Goal: Task Accomplishment & Management: Manage account settings

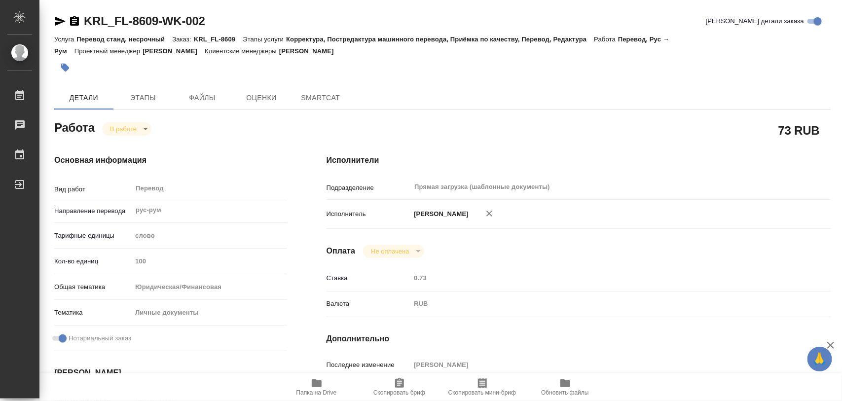
type textarea "x"
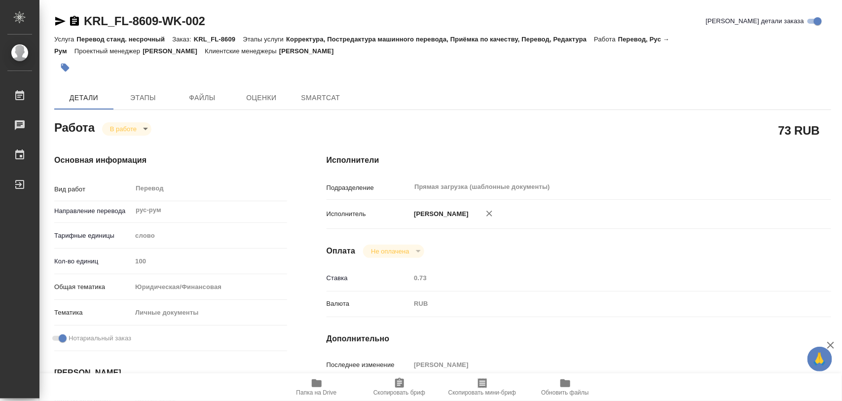
type textarea "x"
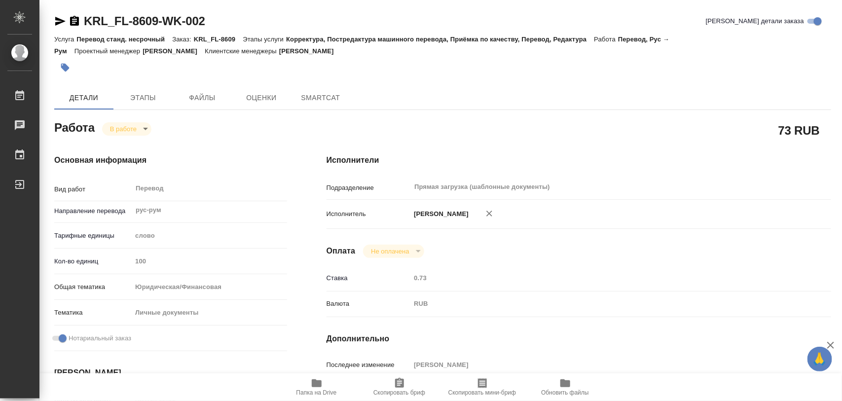
type textarea "x"
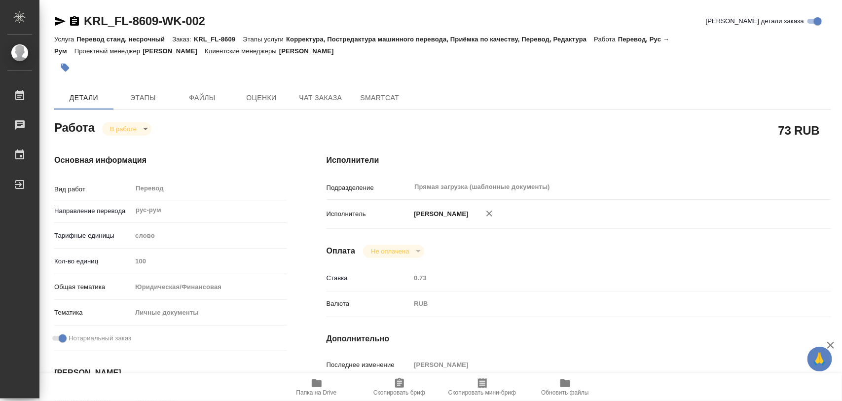
type textarea "x"
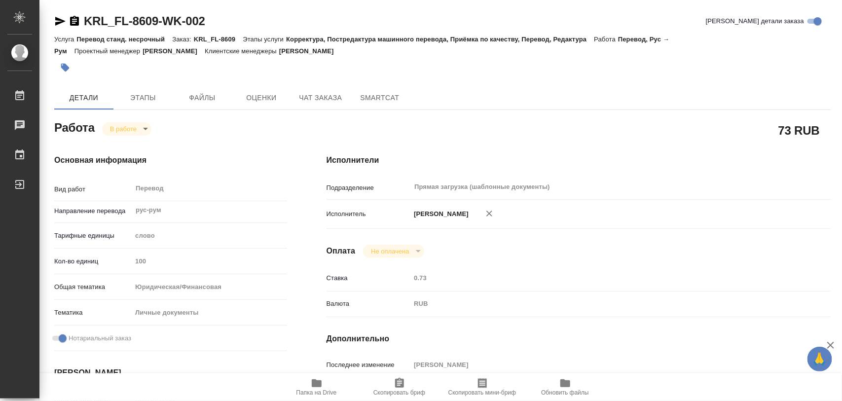
type textarea "x"
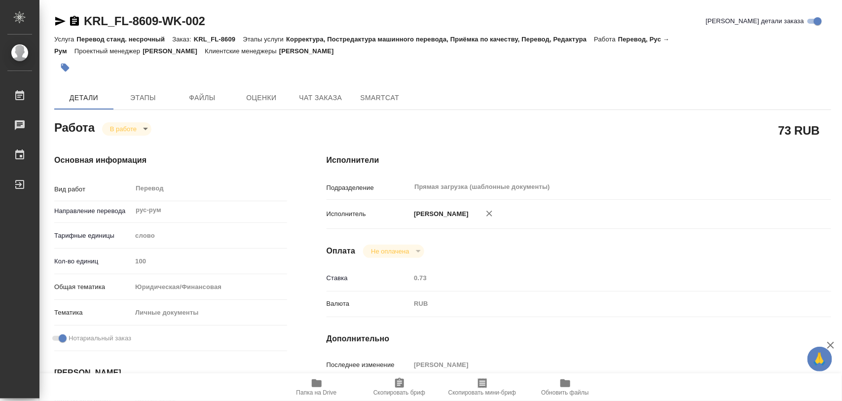
click at [68, 68] on icon "button" at bounding box center [65, 68] width 8 height 8
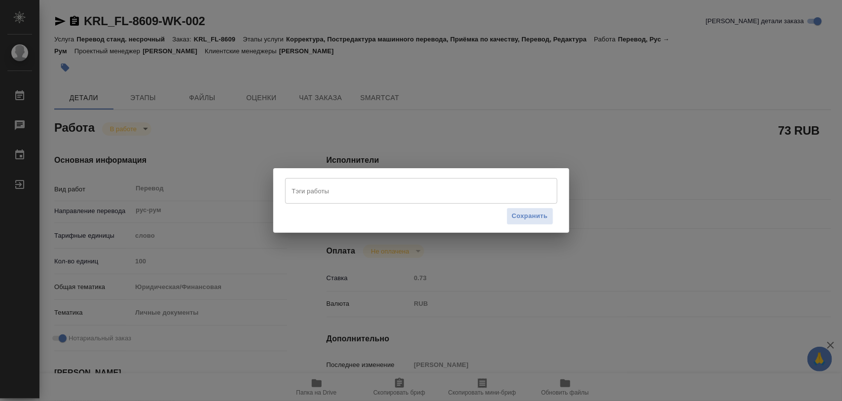
click at [363, 182] on input "Тэги работы" at bounding box center [411, 190] width 245 height 17
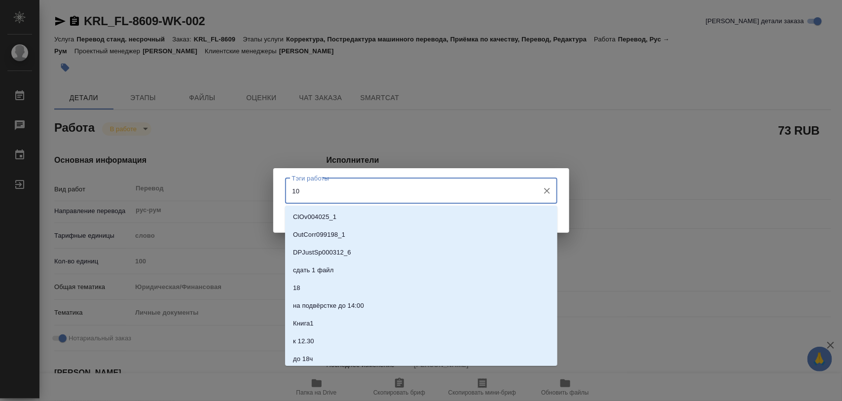
type input "100"
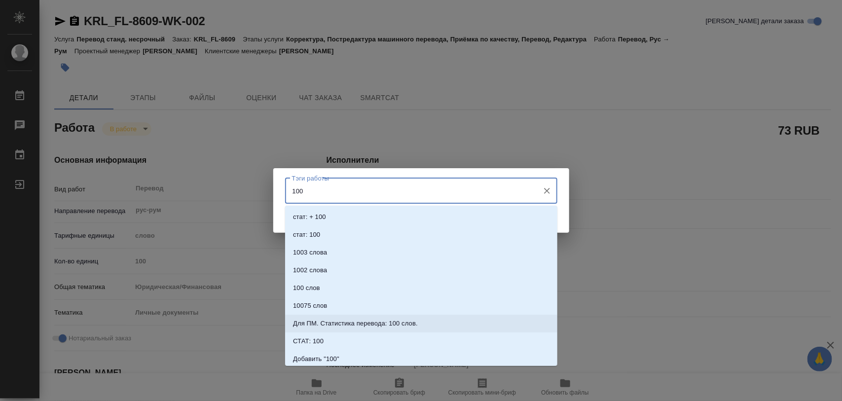
click at [348, 322] on p "Для ПМ. Статистика перевода: 100 слов." at bounding box center [355, 324] width 125 height 10
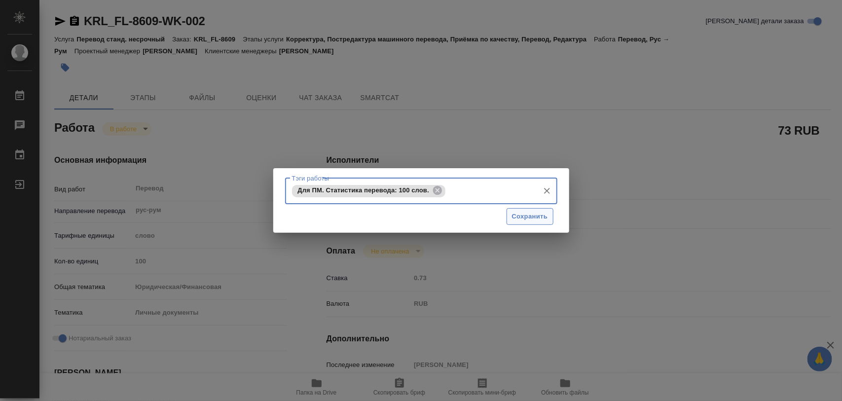
click at [518, 214] on span "Сохранить" at bounding box center [530, 216] width 36 height 11
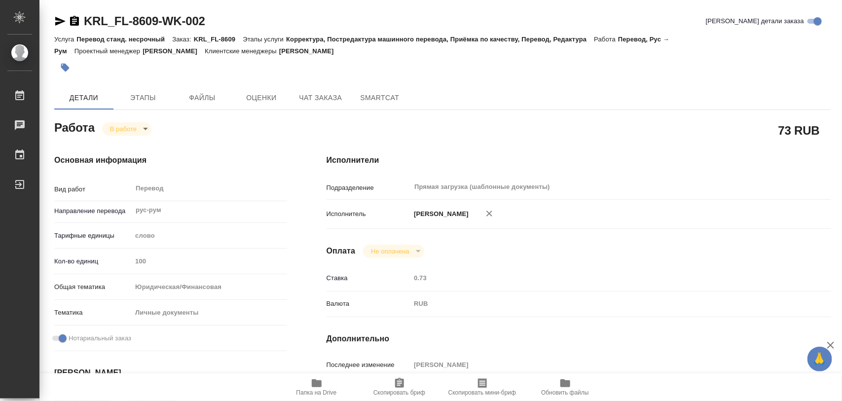
type input "inProgress"
type textarea "Перевод"
type textarea "x"
type input "рус-рум"
type input "5a8b1489cc6b4906c91bfd90"
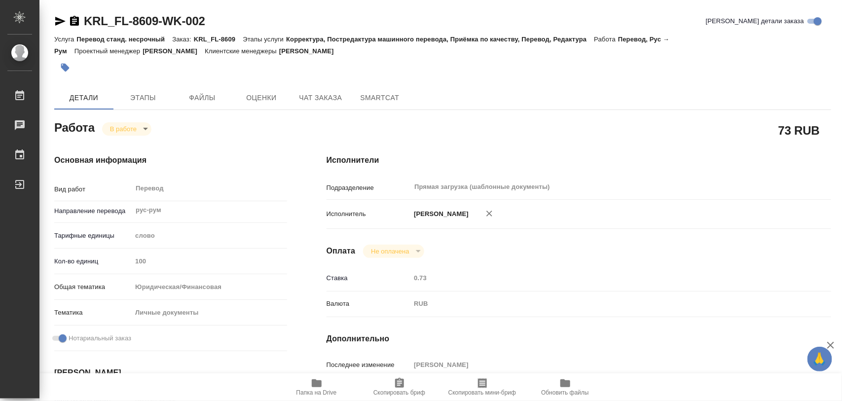
type input "100"
type input "yr-fn"
type input "5a8b8b956a9677013d343cfe"
checkbox input "true"
type input "14.08.2025 12:01"
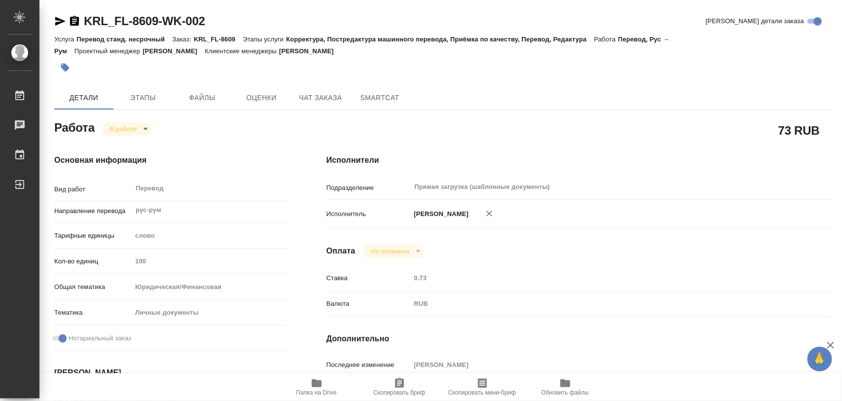
type input "14.08.2025 18:09"
type input "[DATE] 11:00"
type input "15.08.2025 12:00"
type input "Прямая загрузка (шаблонные документы)"
type input "notPayed"
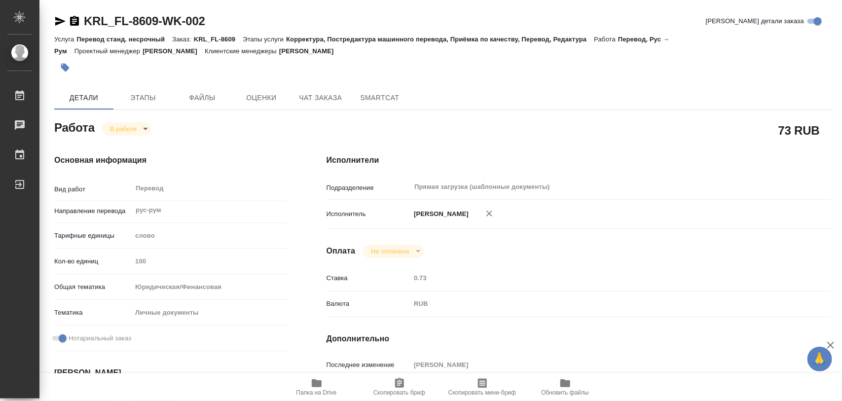
type input "0.73"
type input "RUB"
type input "[PERSON_NAME]"
type textarea "x"
type textarea "/Clients/FL_KRL/Orders/KRL_FL-8609/Translated/KRL_FL-8609-WK-002"
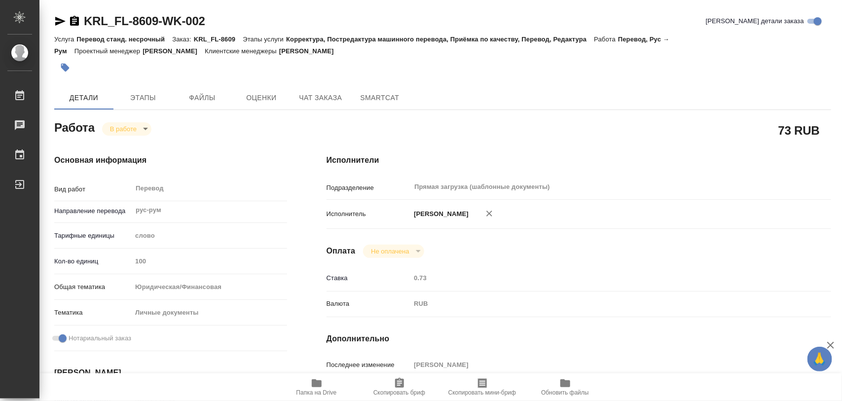
type textarea "x"
type input "KRL_FL-8609"
type input "Перевод станд. несрочный"
type input "Корректура, Постредактура машинного перевода, Приёмка по качеству, Перевод, Ред…"
type input "Касымов Тимур"
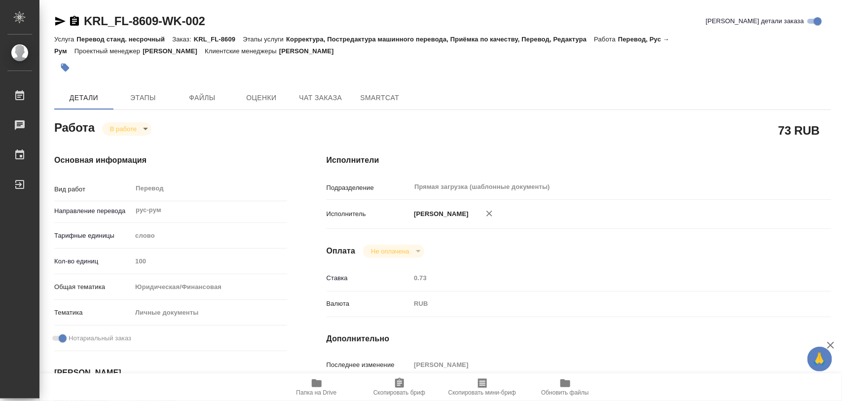
type input "/Clients/FL_KRL/Orders/KRL_FL-8609"
type textarea "KOADA (COADA) ANASTASIIA FIICA LUI EUGENII"
type textarea "x"
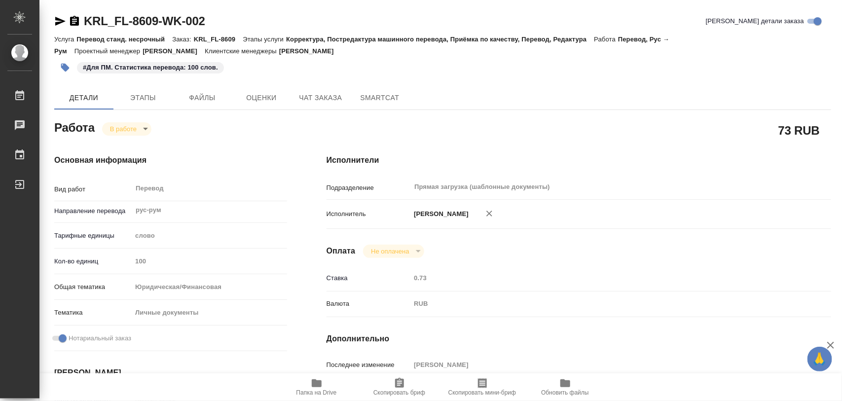
type textarea "x"
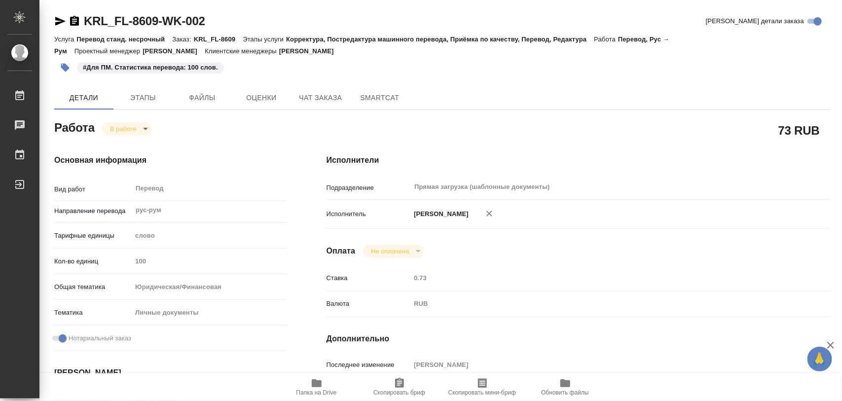
type textarea "x"
click at [143, 95] on span "Этапы" at bounding box center [142, 98] width 47 height 12
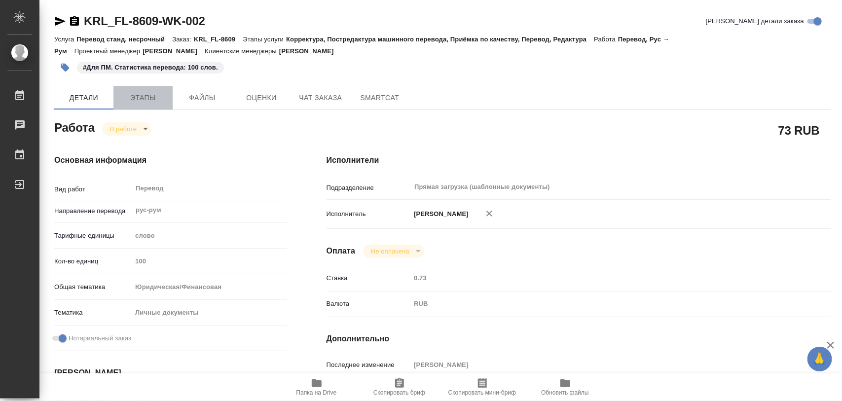
type textarea "x"
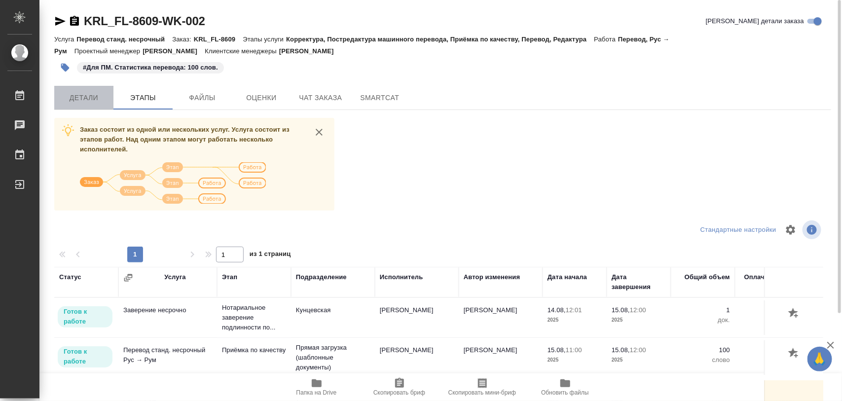
click at [89, 94] on span "Детали" at bounding box center [83, 98] width 47 height 12
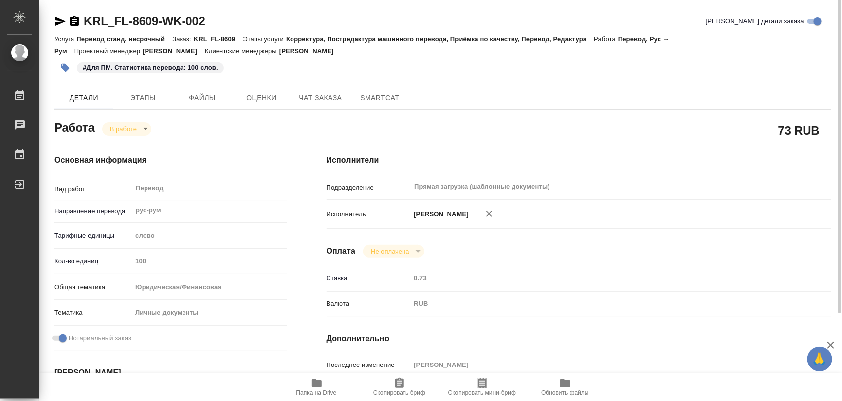
type textarea "x"
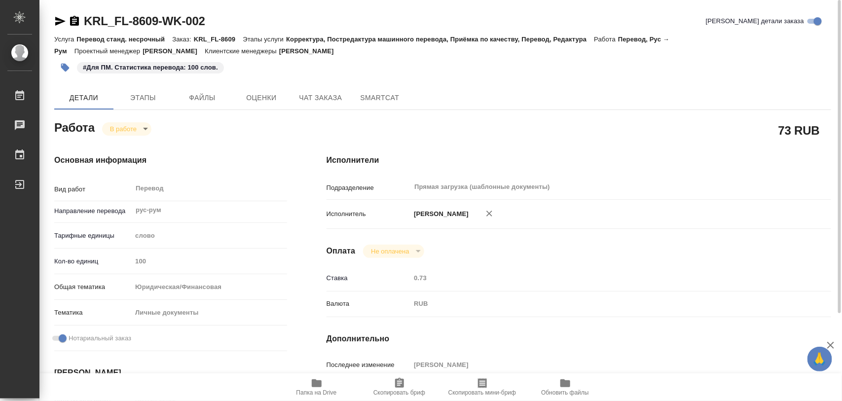
type textarea "x"
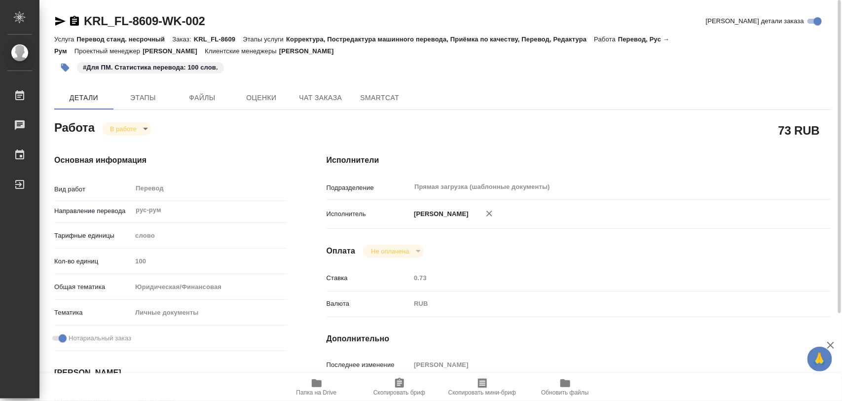
type textarea "x"
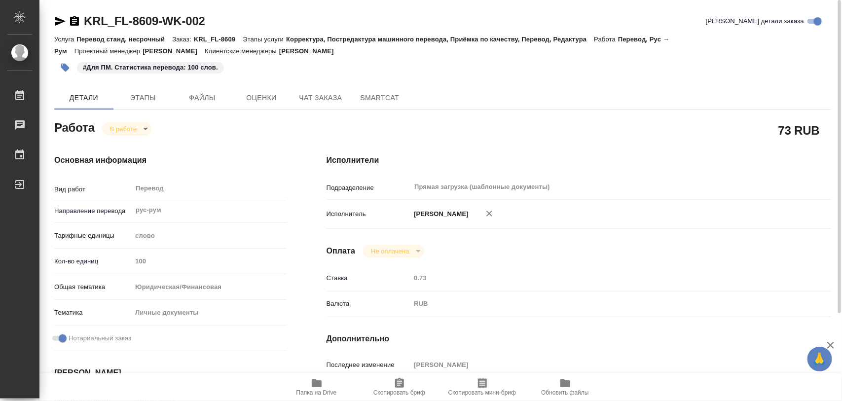
type textarea "x"
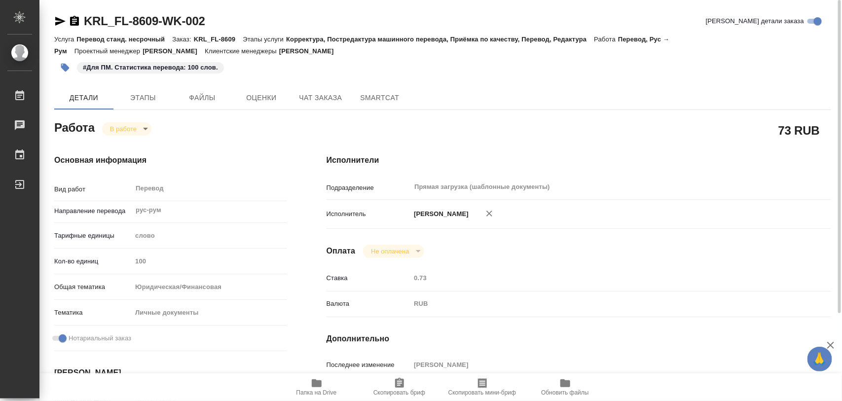
click at [312, 388] on icon "button" at bounding box center [317, 383] width 12 height 12
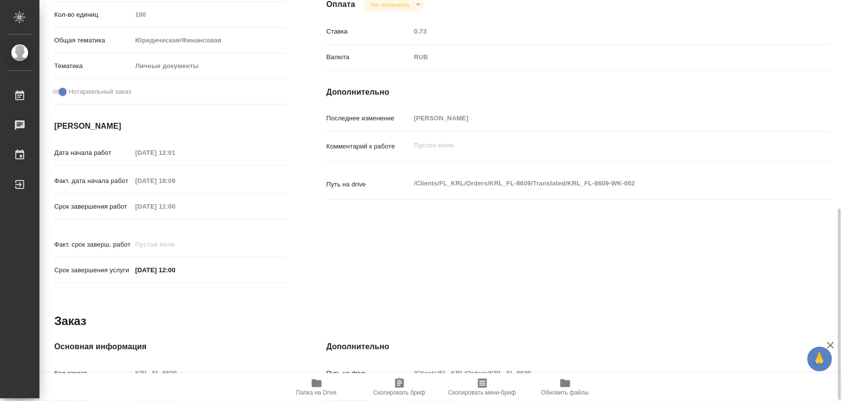
scroll to position [370, 0]
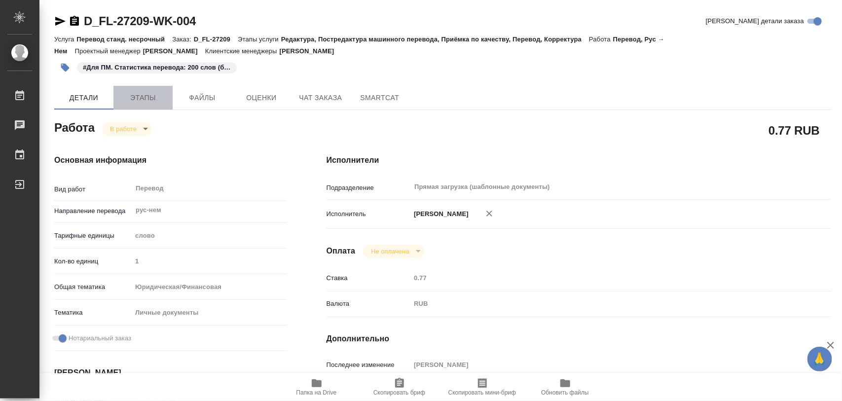
click at [137, 95] on span "Этапы" at bounding box center [142, 98] width 47 height 12
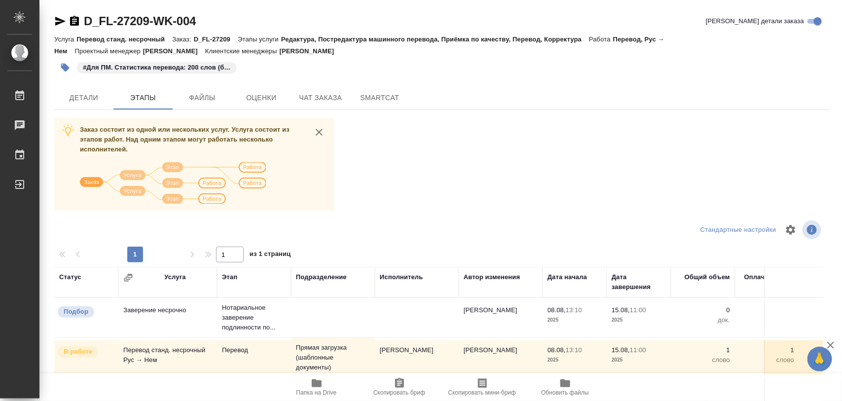
scroll to position [112, 0]
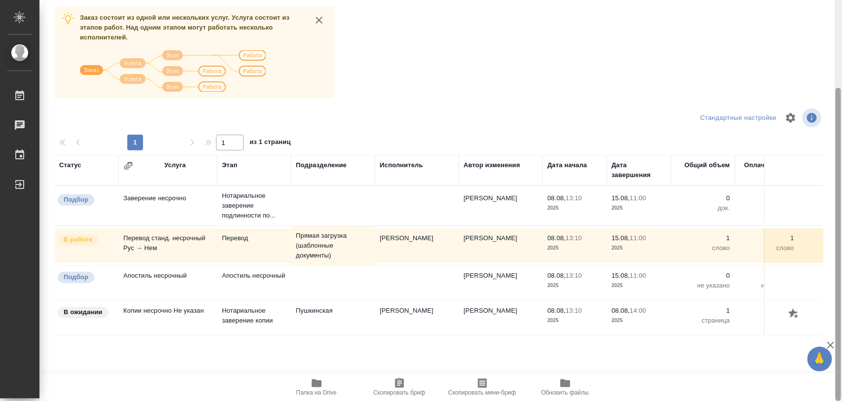
drag, startPoint x: 837, startPoint y: 196, endPoint x: 822, endPoint y: 240, distance: 46.3
click at [839, 260] on div at bounding box center [837, 244] width 5 height 313
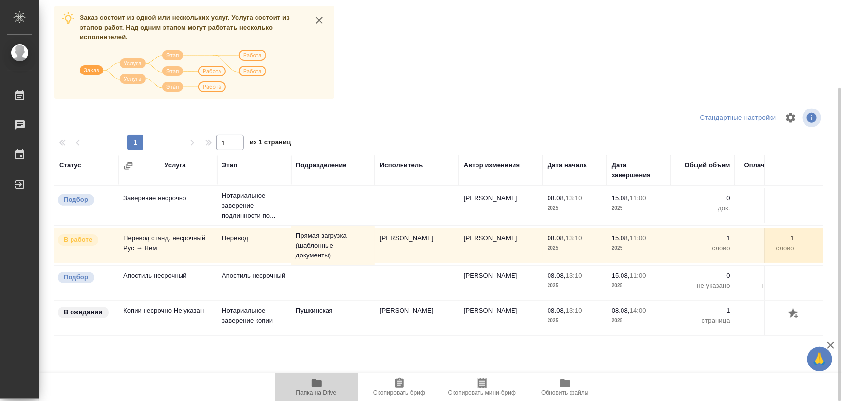
click at [322, 393] on span "Папка на Drive" at bounding box center [316, 392] width 40 height 7
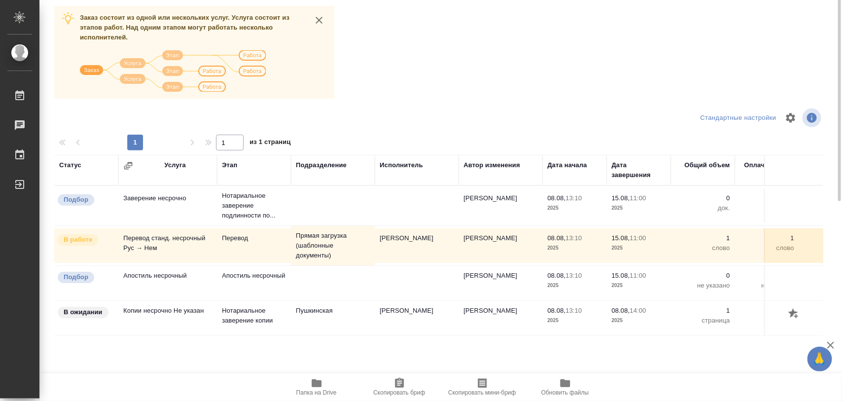
scroll to position [0, 0]
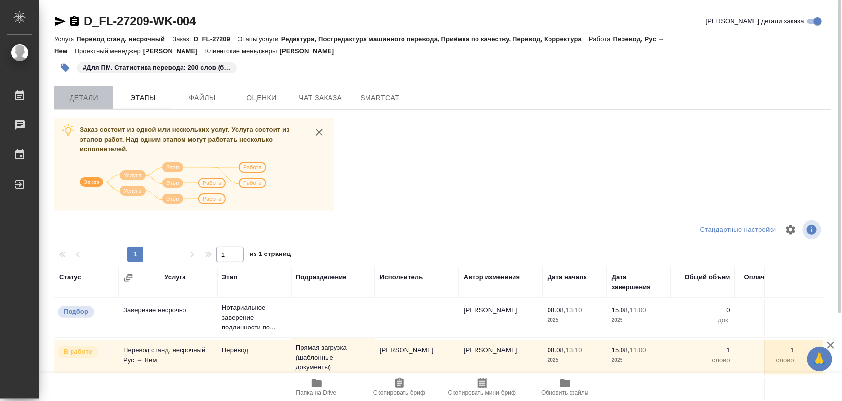
click at [94, 95] on span "Детали" at bounding box center [83, 98] width 47 height 12
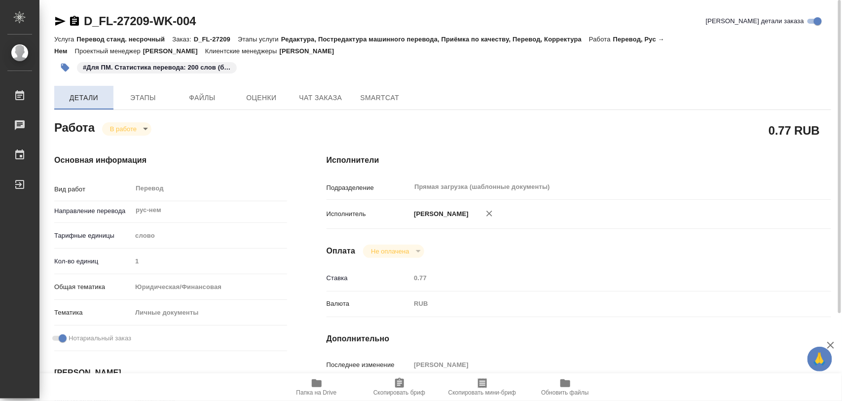
type textarea "x"
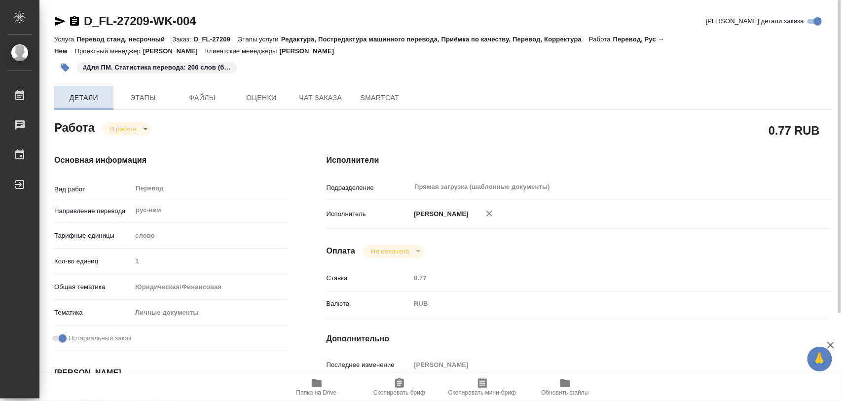
type textarea "x"
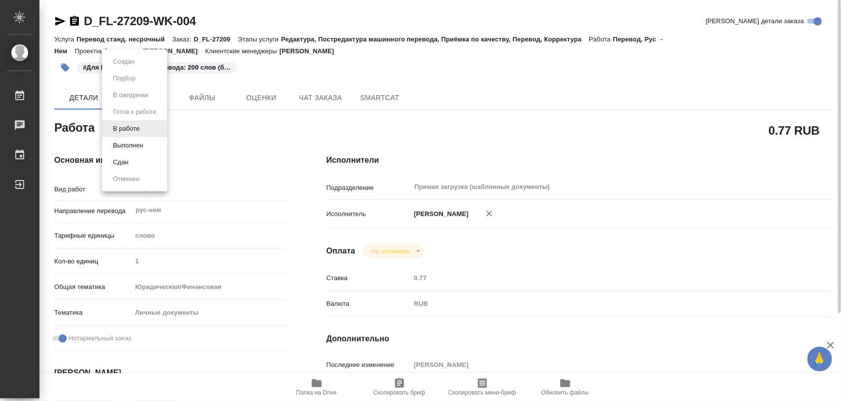
type textarea "x"
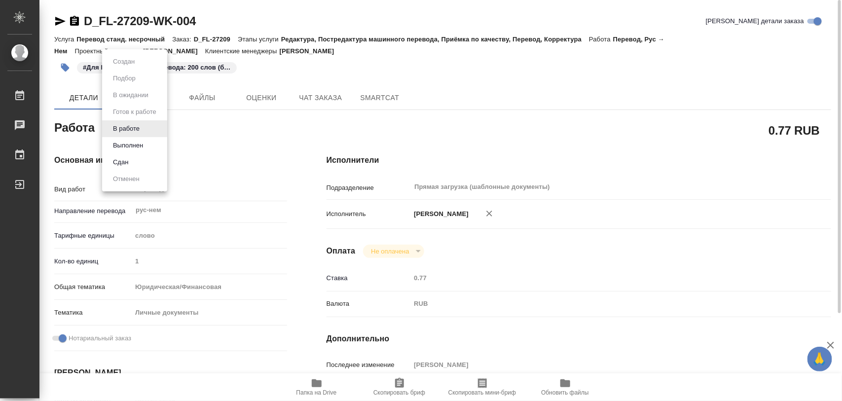
click at [143, 131] on body "🙏 .cls-1 fill:#fff; AWATERA Iglakov Maksim Работы 0 Чаты График Выйти D_FL-2720…" at bounding box center [421, 200] width 842 height 401
click at [135, 144] on button "Выполнен" at bounding box center [128, 145] width 36 height 11
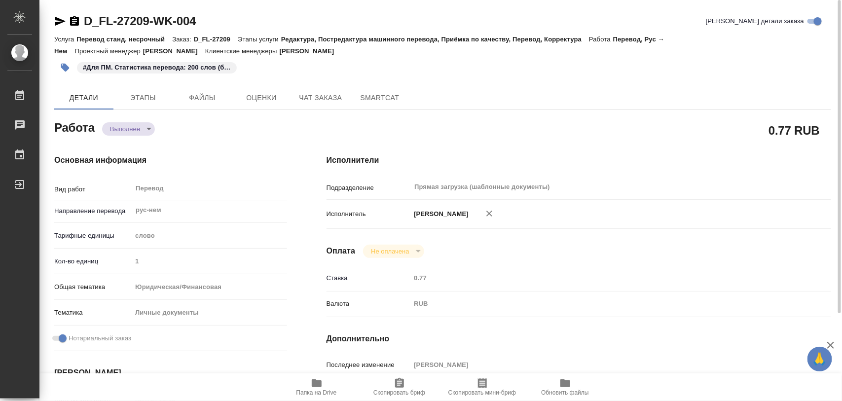
type textarea "x"
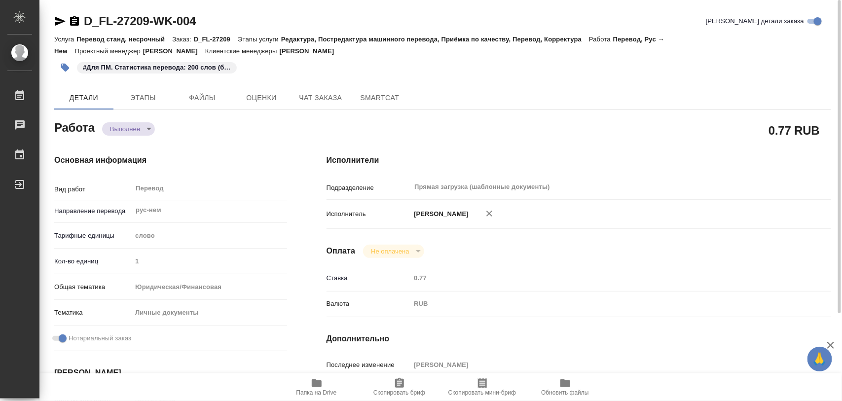
type textarea "x"
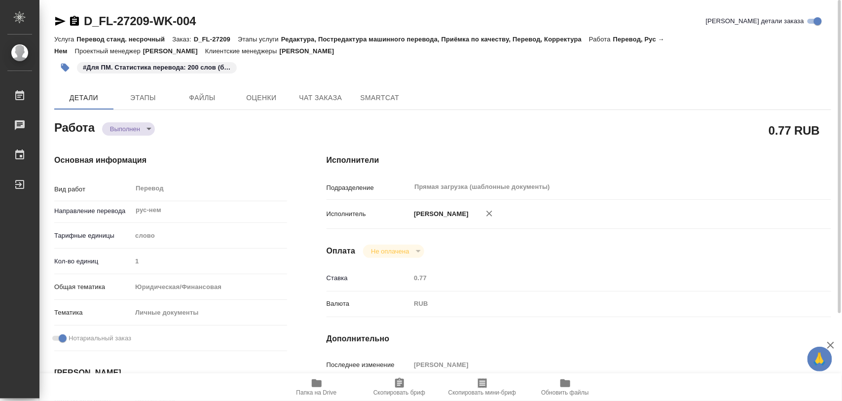
type textarea "x"
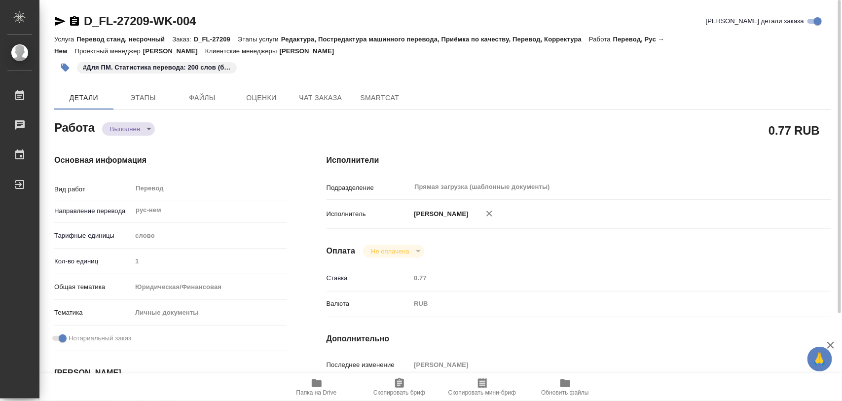
type textarea "x"
